Goal: Task Accomplishment & Management: Manage account settings

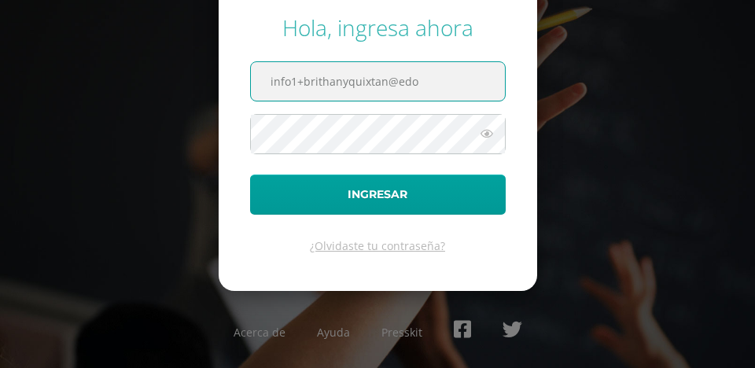
click at [429, 87] on input "info1+brithanyquixtan@edo" at bounding box center [378, 81] width 254 height 39
type input "[EMAIL_ADDRESS][DOMAIN_NAME]"
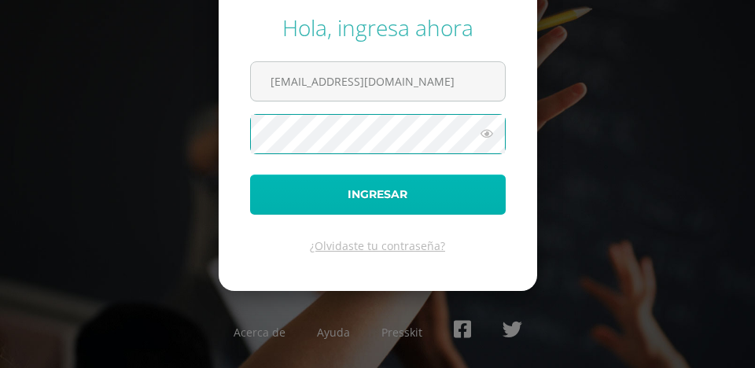
click at [429, 186] on button "Ingresar" at bounding box center [378, 195] width 256 height 40
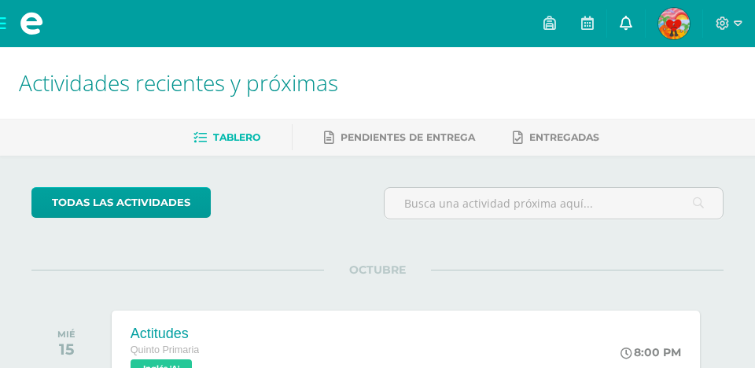
click at [627, 23] on icon at bounding box center [626, 23] width 13 height 14
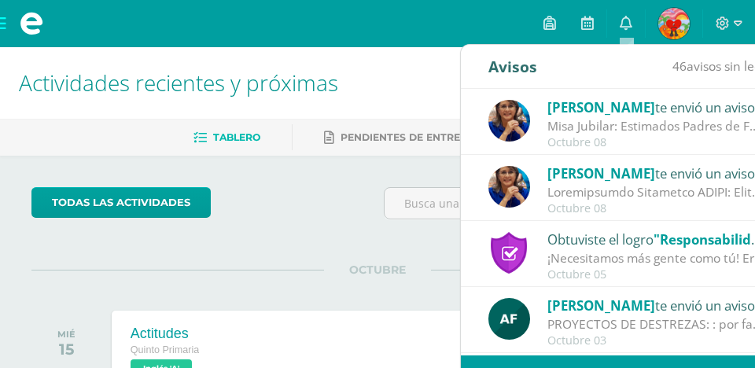
click at [427, 56] on h1 "Actividades recientes y próximas" at bounding box center [377, 83] width 717 height 72
